Goal: Information Seeking & Learning: Understand process/instructions

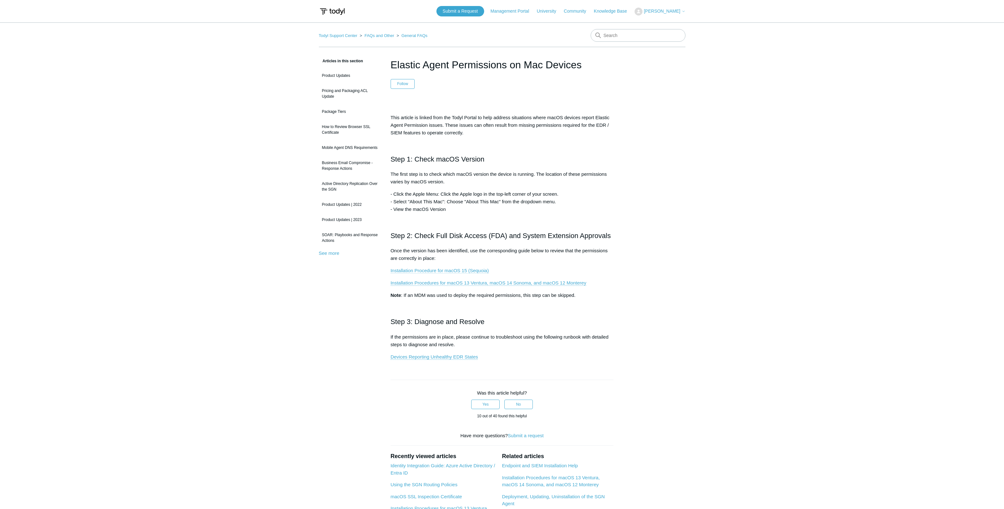
click at [446, 270] on link "Installation Procedure for macOS 15 (Sequoia)" at bounding box center [440, 271] width 98 height 6
click at [423, 270] on link "Installation Procedure for macOS 15 (Sequoia)" at bounding box center [440, 271] width 98 height 6
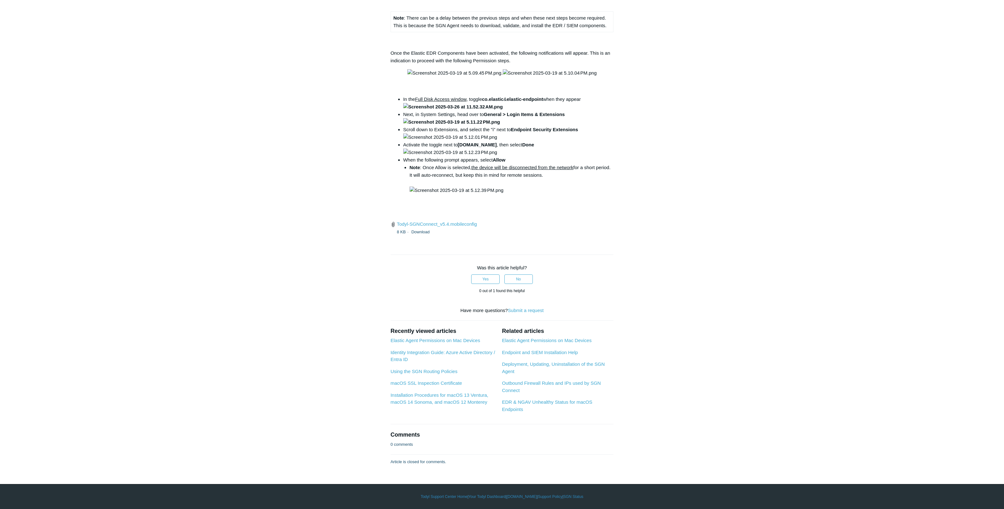
scroll to position [1597, 0]
